Goal: Task Accomplishment & Management: Use online tool/utility

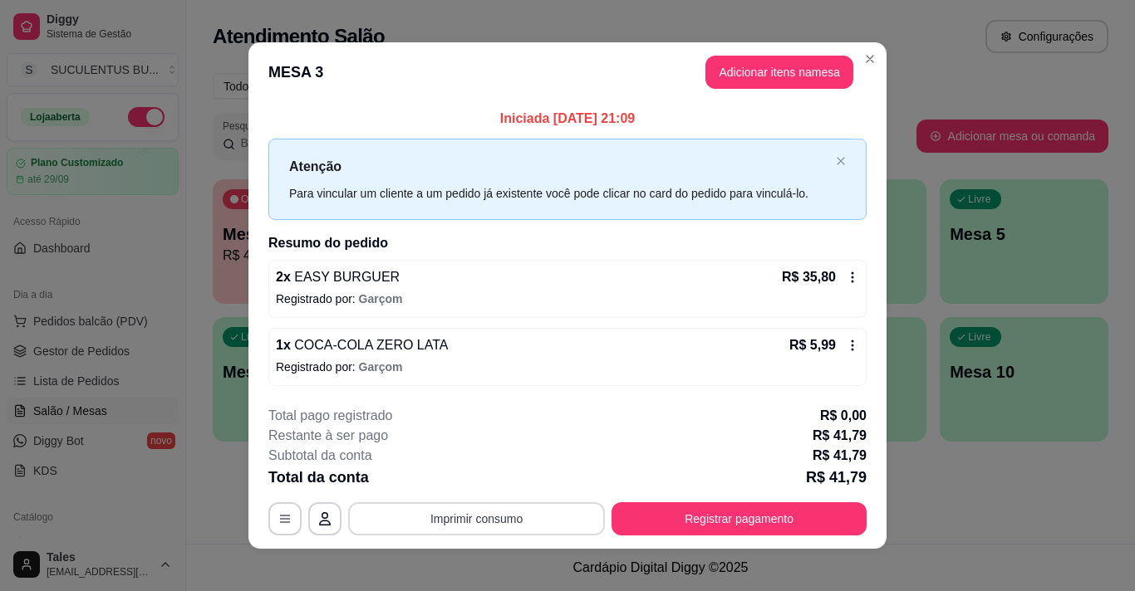
click at [483, 517] on button "Imprimir consumo" at bounding box center [476, 519] width 257 height 33
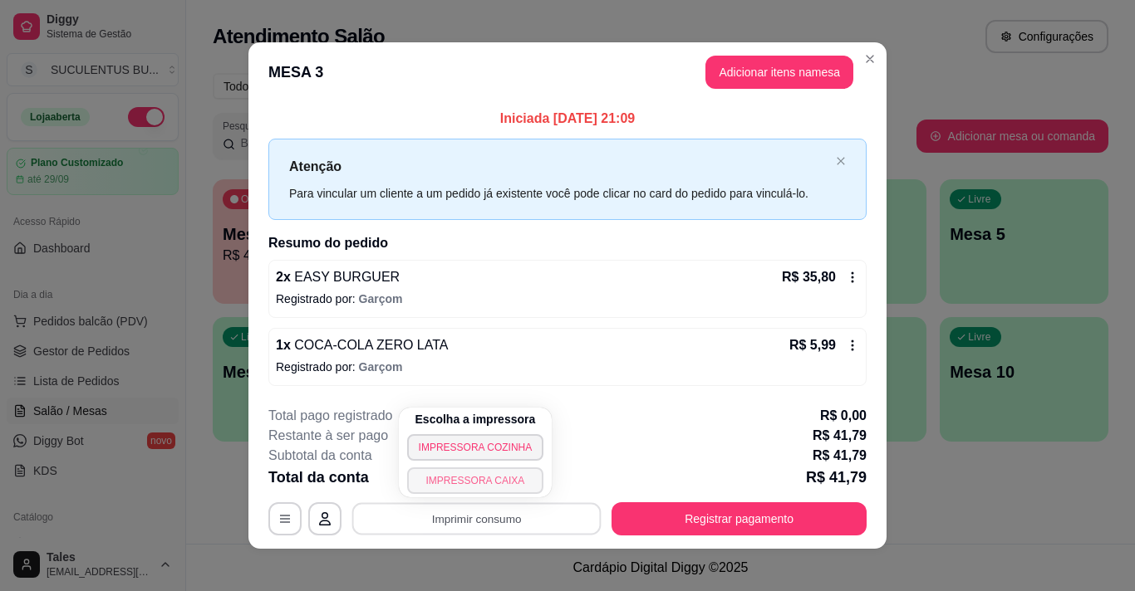
click at [473, 476] on button "IMPRESSORA CAIXA" at bounding box center [475, 481] width 137 height 27
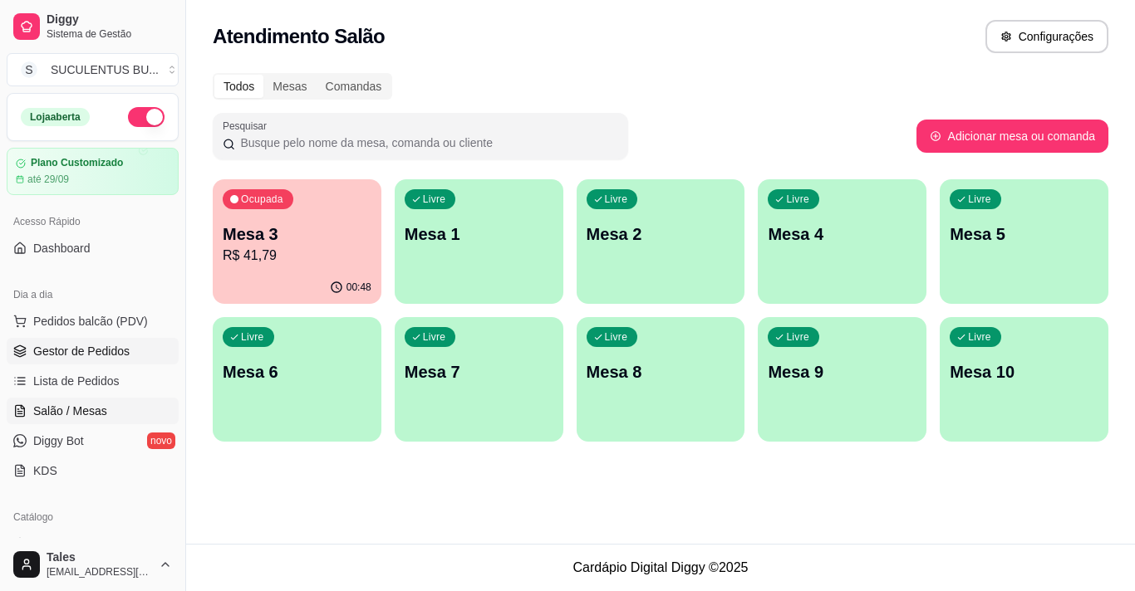
click at [102, 350] on span "Gestor de Pedidos" at bounding box center [81, 351] width 96 height 17
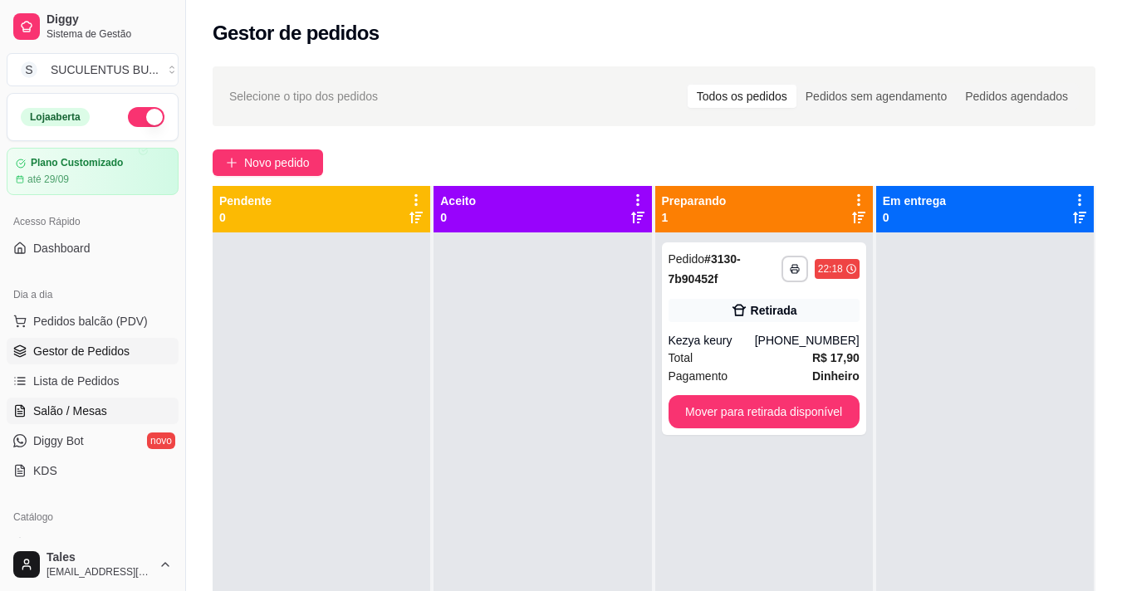
click at [83, 413] on span "Salão / Mesas" at bounding box center [70, 411] width 74 height 17
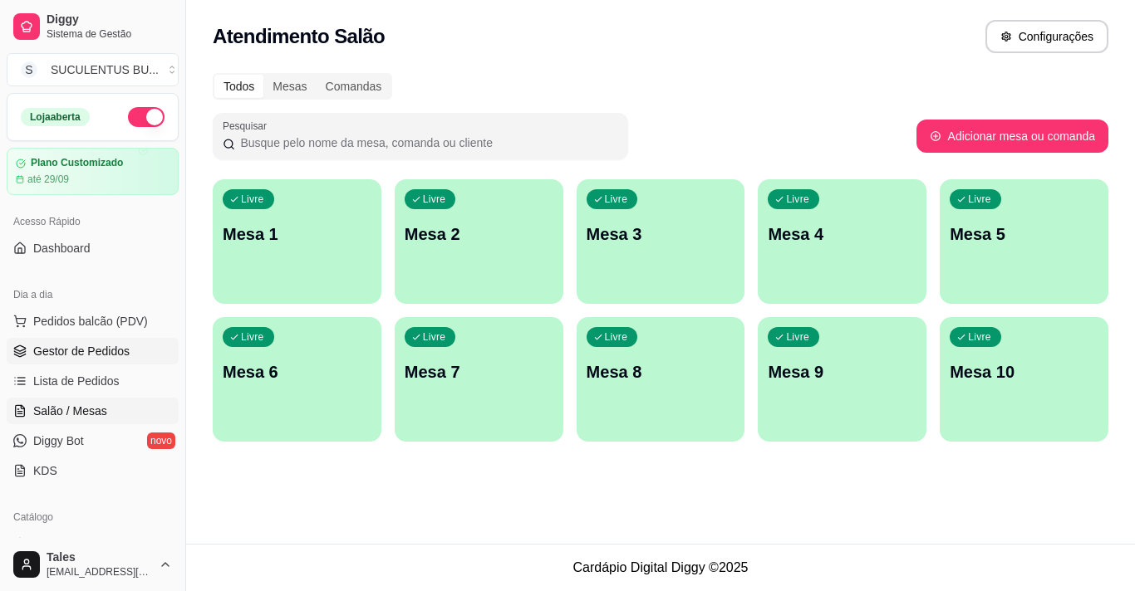
click at [131, 346] on link "Gestor de Pedidos" at bounding box center [93, 351] width 172 height 27
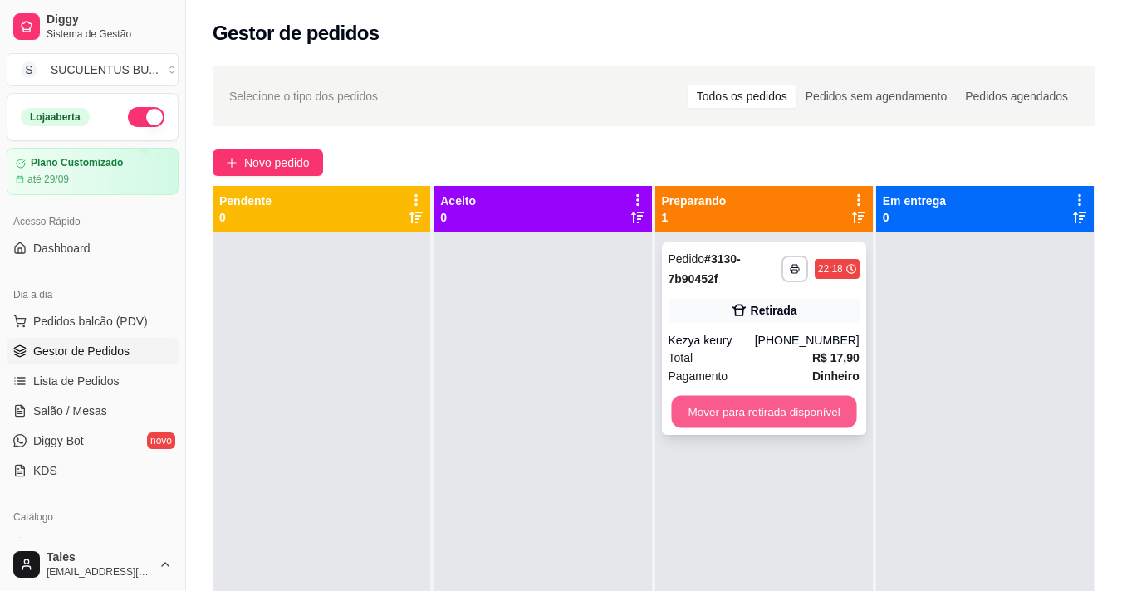
click at [788, 400] on button "Mover para retirada disponível" at bounding box center [763, 412] width 185 height 32
